Goal: Task Accomplishment & Management: Manage account settings

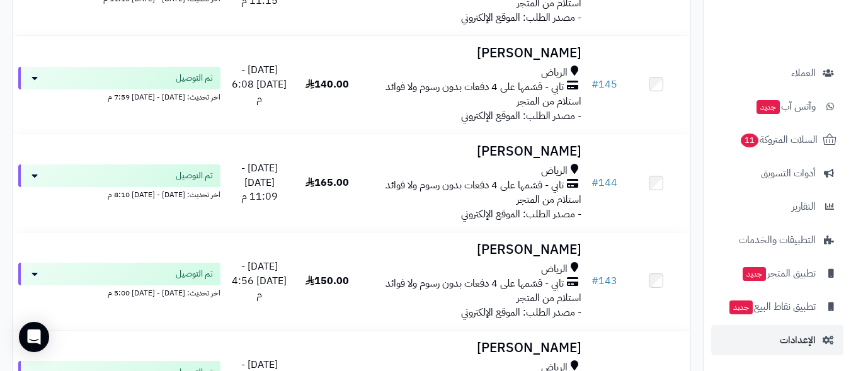
scroll to position [567, 0]
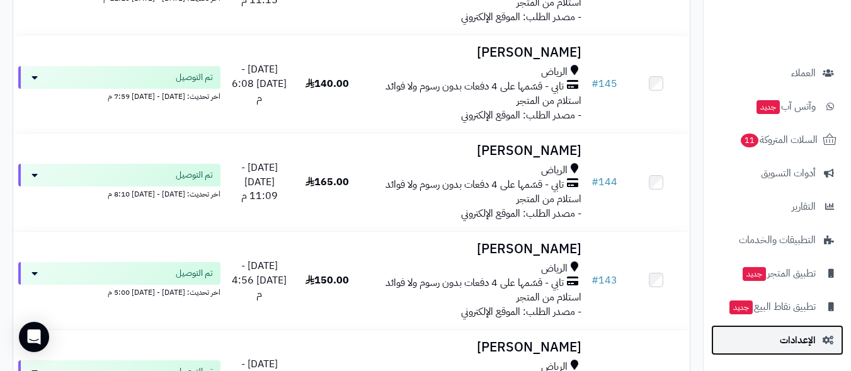
click at [793, 338] on span "الإعدادات" at bounding box center [797, 340] width 36 height 18
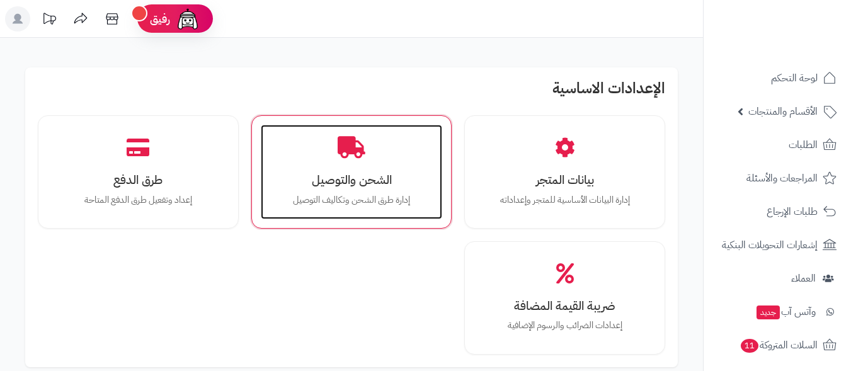
click at [307, 179] on h3 "الشحن والتوصيل" at bounding box center [351, 179] width 157 height 13
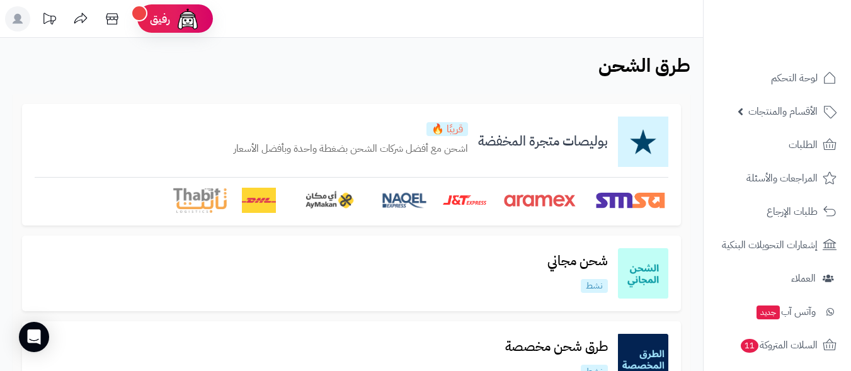
click at [519, 141] on h3 "بوليصات متجرة المخفضة" at bounding box center [543, 141] width 150 height 14
click at [430, 154] on p "اشحن مع أفضل شركات الشحن بضغطة واحدة وبأفضل الأسعار" at bounding box center [351, 149] width 234 height 14
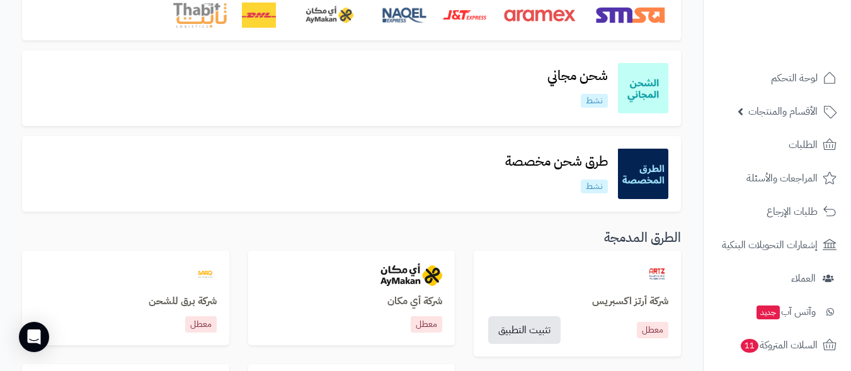
scroll to position [189, 0]
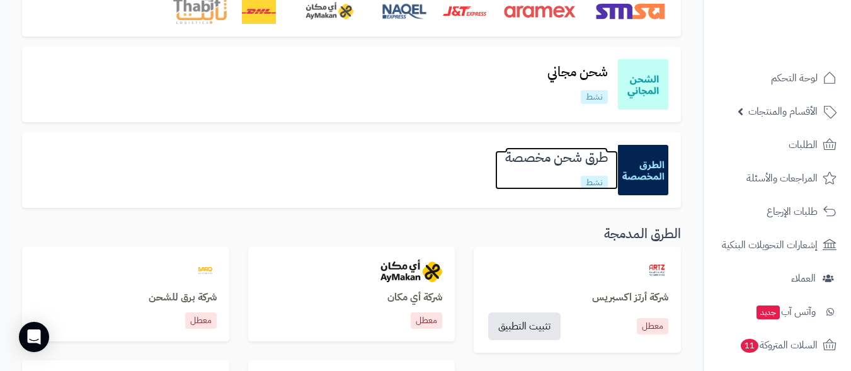
click at [529, 158] on h3 "طرق شحن مخصصة" at bounding box center [556, 157] width 123 height 14
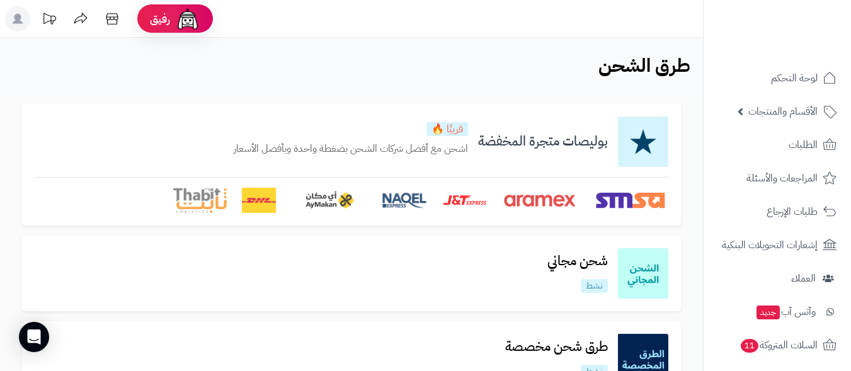
click at [638, 147] on img at bounding box center [643, 141] width 50 height 50
drag, startPoint x: 514, startPoint y: 137, endPoint x: 454, endPoint y: 140, distance: 59.9
click at [512, 138] on h3 "بوليصات متجرة المخفضة" at bounding box center [543, 141] width 150 height 14
click at [457, 129] on p "قريبًا 🔥" at bounding box center [447, 129] width 42 height 14
click at [419, 149] on p "اشحن مع أفضل شركات الشحن بضغطة واحدة وبأفضل الأسعار" at bounding box center [351, 149] width 234 height 14
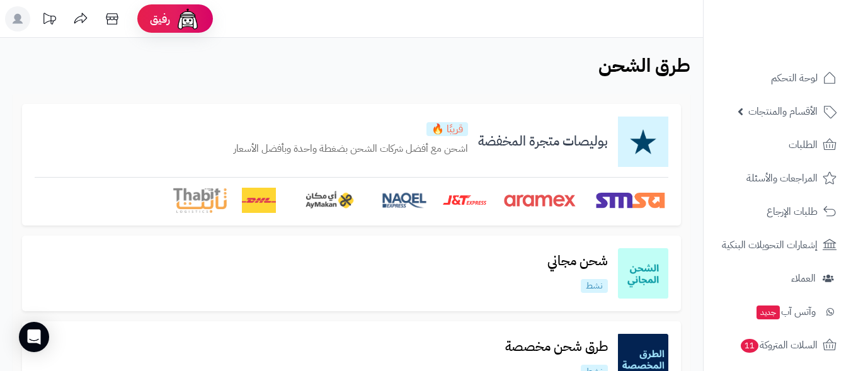
click at [284, 152] on p "اشحن مع أفضل شركات الشحن بضغطة واحدة وبأفضل الأسعار" at bounding box center [351, 149] width 234 height 14
click at [162, 20] on span "رفيق" at bounding box center [160, 18] width 20 height 15
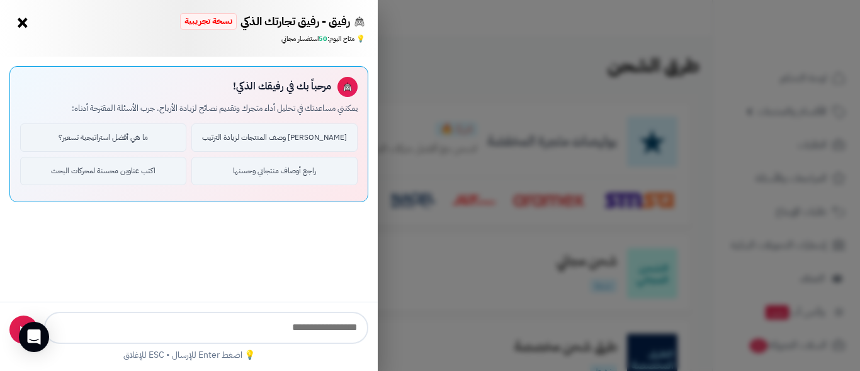
click at [443, 237] on div "رفيق - رفيق تجارتك الذكي نسخة تجريبية ⭐ تاجر متنامي × 💡 متاح اليوم: 50 استفسار …" at bounding box center [430, 185] width 860 height 371
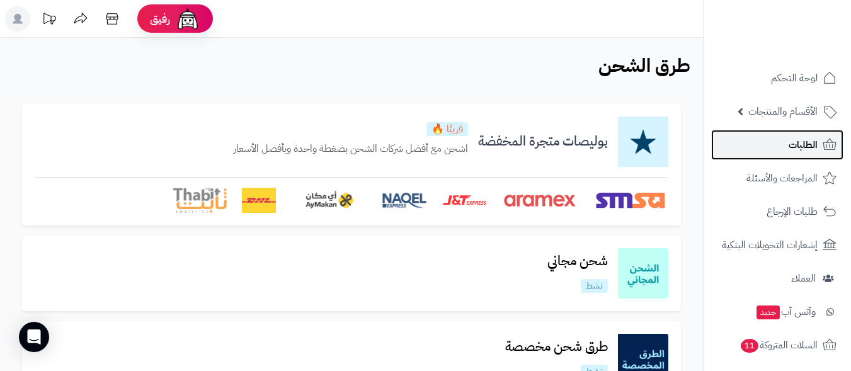
click at [801, 137] on span "الطلبات" at bounding box center [802, 145] width 29 height 18
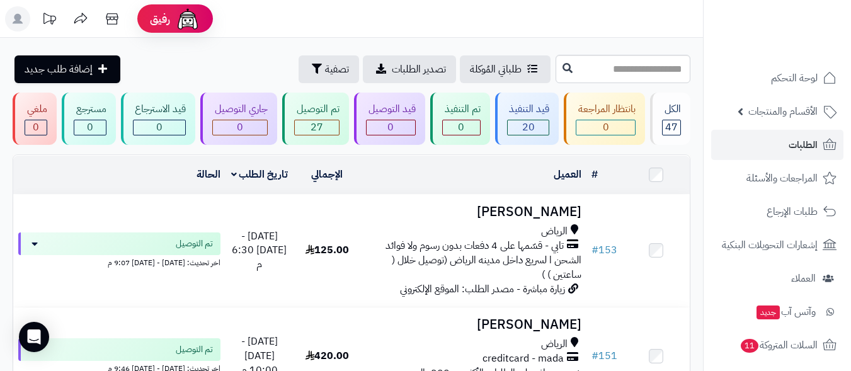
click at [45, 19] on icon at bounding box center [49, 18] width 25 height 25
click at [49, 21] on icon at bounding box center [49, 18] width 13 height 11
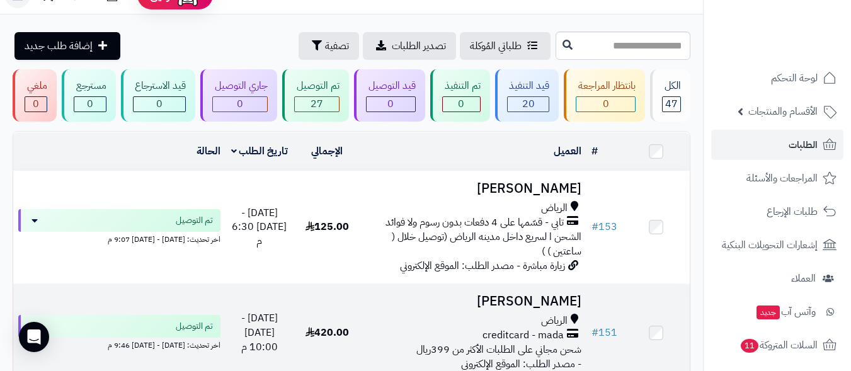
scroll to position [63, 0]
